Goal: Information Seeking & Learning: Check status

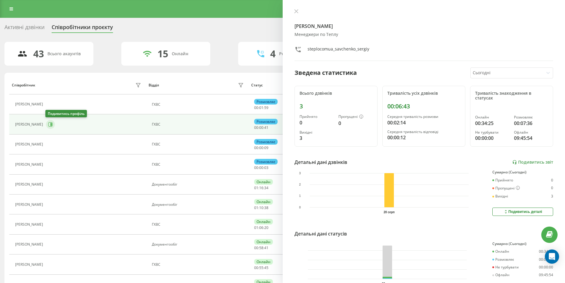
click at [51, 126] on icon at bounding box center [50, 124] width 5 height 5
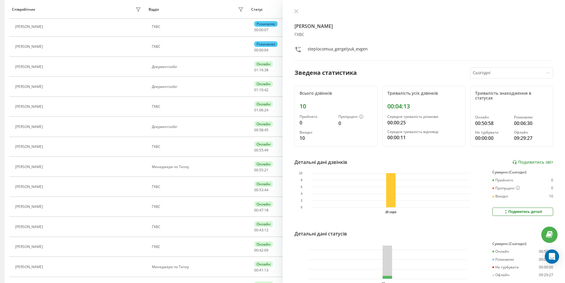
scroll to position [148, 0]
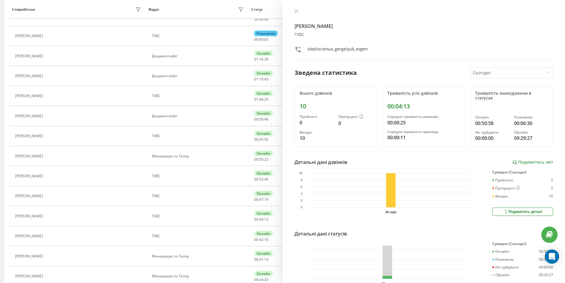
click at [52, 156] on icon at bounding box center [49, 156] width 4 height 4
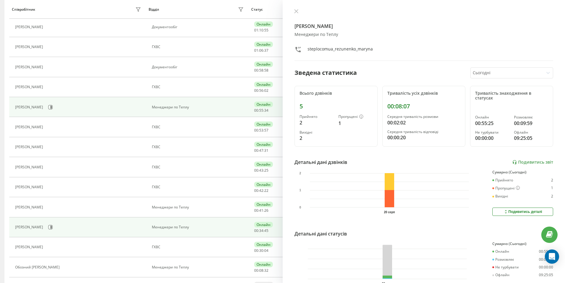
scroll to position [208, 0]
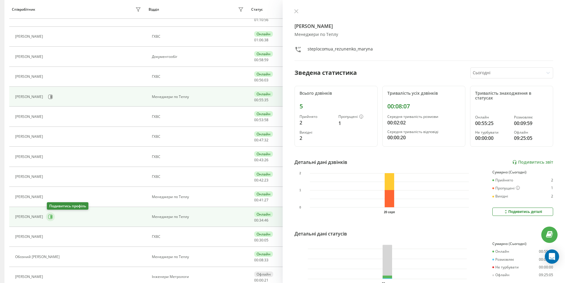
click at [53, 220] on button at bounding box center [50, 216] width 9 height 9
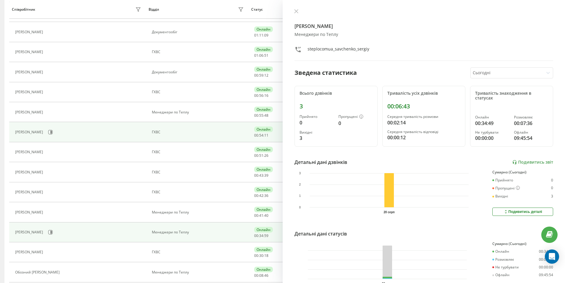
scroll to position [206, 0]
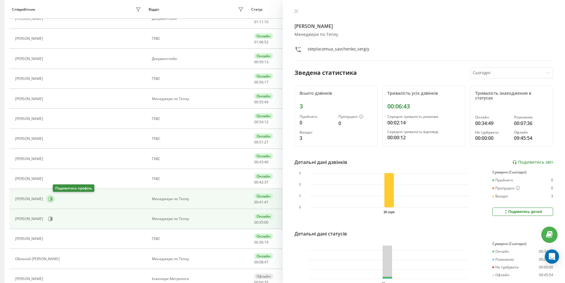
click at [55, 198] on button at bounding box center [50, 198] width 9 height 9
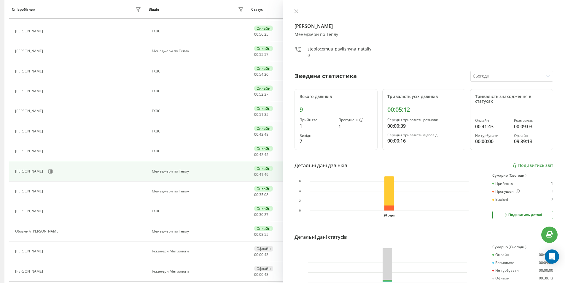
scroll to position [213, 0]
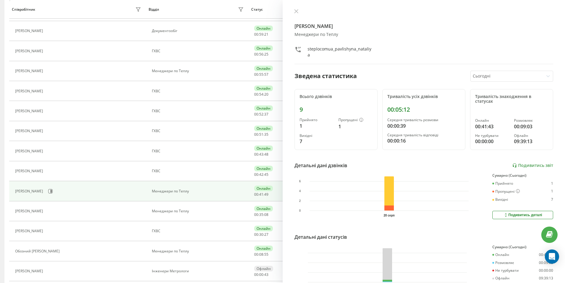
click at [49, 194] on div "[PERSON_NAME]" at bounding box center [79, 191] width 128 height 10
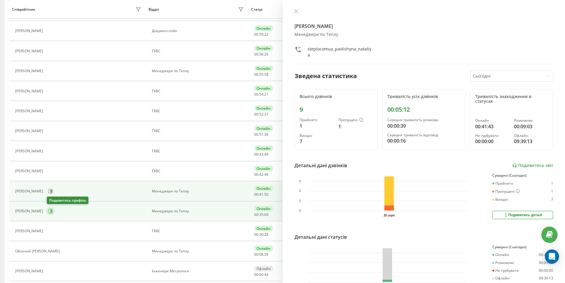
click at [51, 210] on icon at bounding box center [50, 211] width 5 height 5
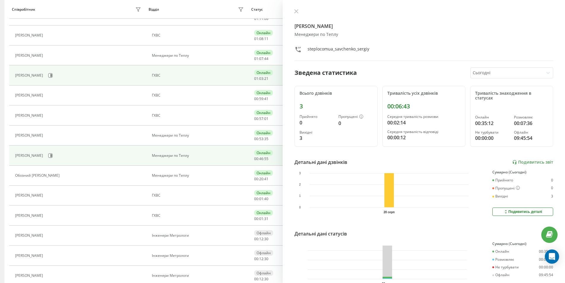
scroll to position [250, 0]
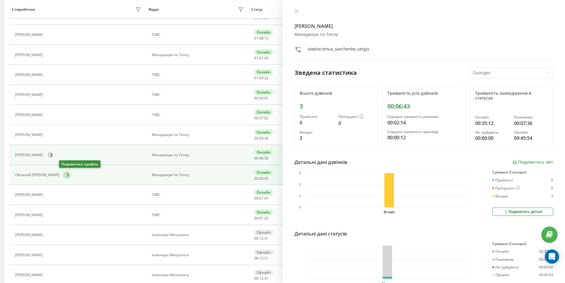
click at [67, 175] on icon at bounding box center [67, 174] width 1 height 3
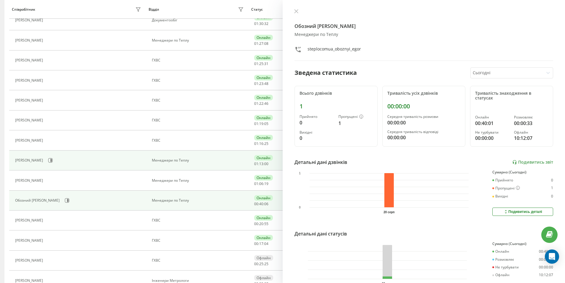
scroll to position [237, 0]
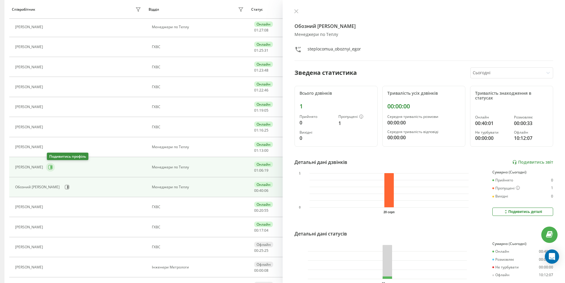
click at [51, 166] on icon at bounding box center [50, 167] width 5 height 5
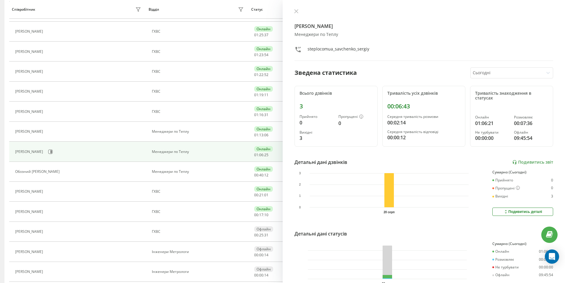
scroll to position [267, 0]
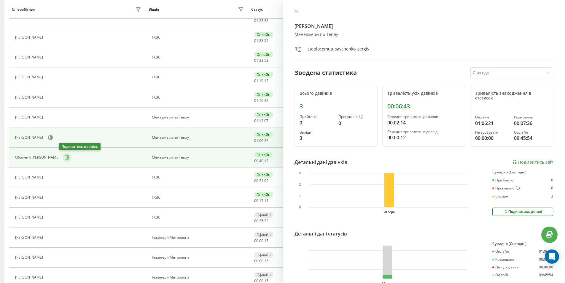
click at [63, 157] on button at bounding box center [67, 157] width 9 height 9
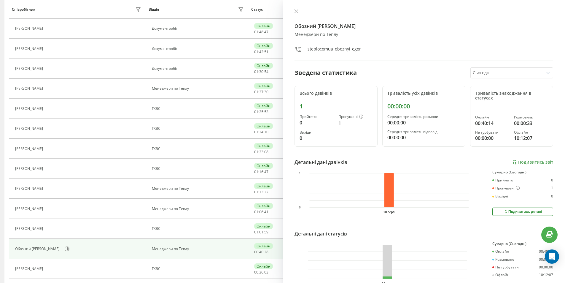
scroll to position [136, 0]
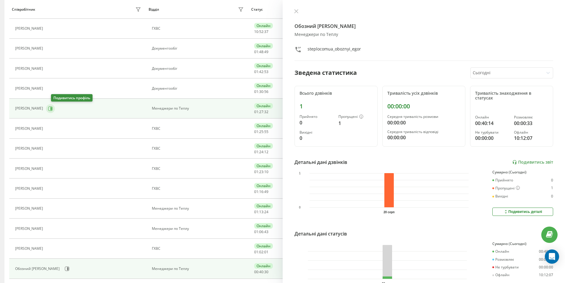
click at [53, 106] on icon at bounding box center [50, 108] width 5 height 5
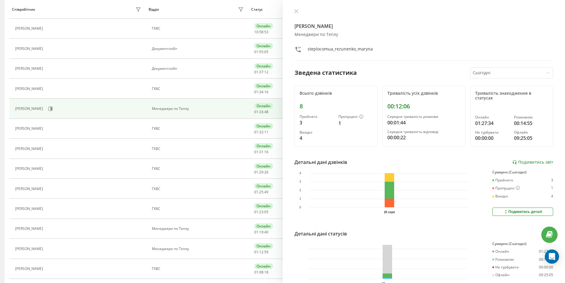
scroll to position [76, 0]
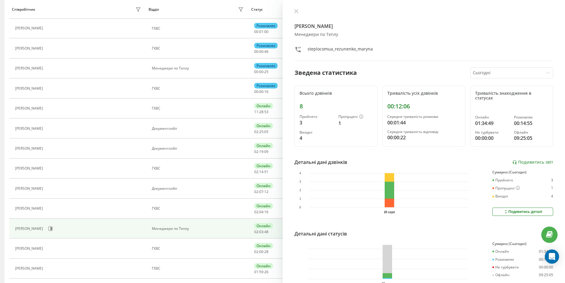
scroll to position [56, 0]
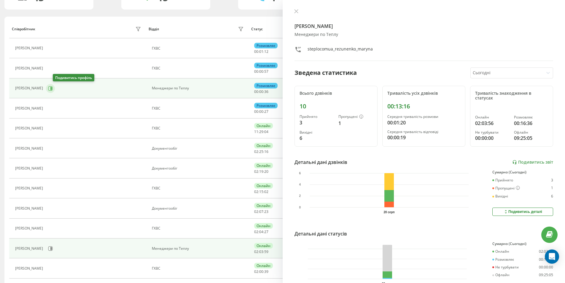
click at [55, 91] on button at bounding box center [50, 88] width 9 height 9
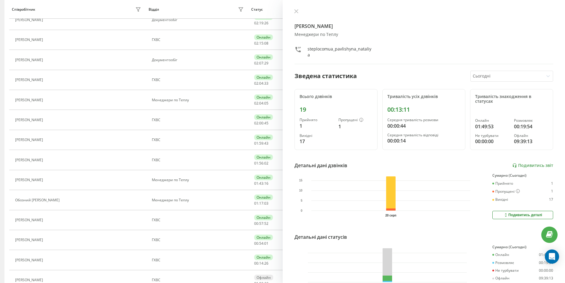
scroll to position [234, 0]
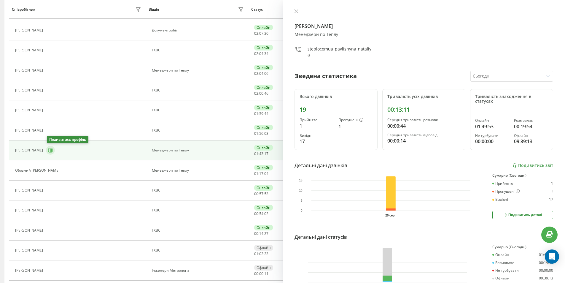
click at [51, 151] on icon at bounding box center [50, 150] width 5 height 5
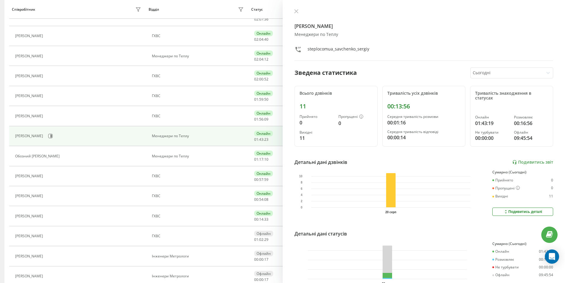
scroll to position [263, 0]
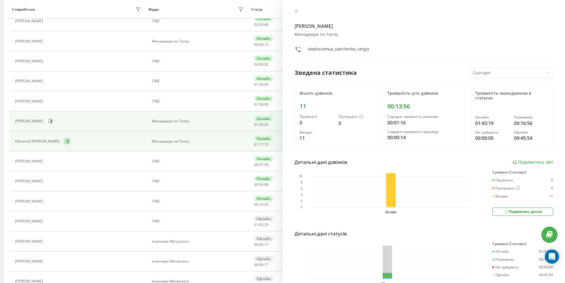
click at [65, 143] on icon at bounding box center [67, 141] width 5 height 5
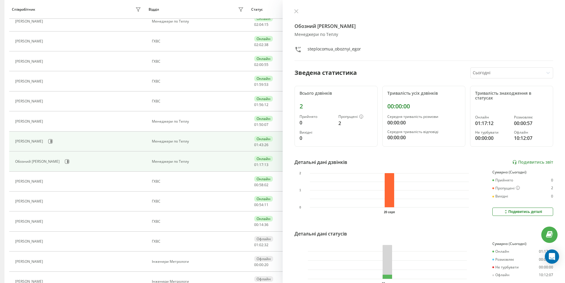
scroll to position [223, 0]
